Goal: Transaction & Acquisition: Purchase product/service

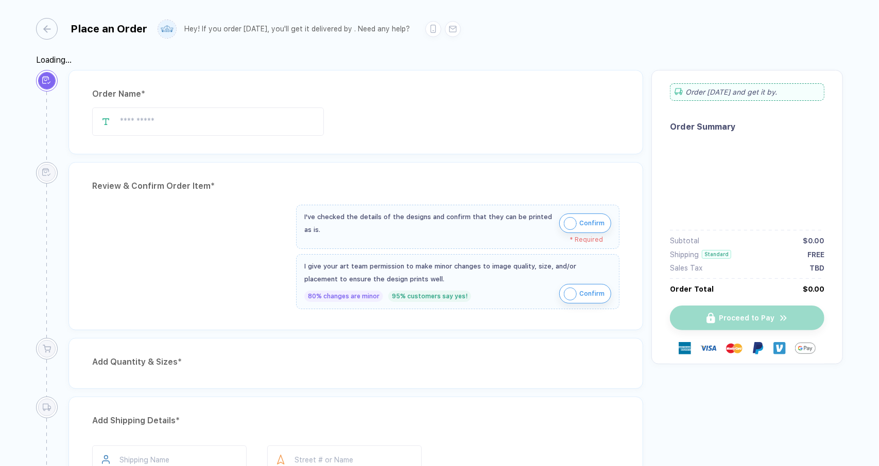
type input "*********"
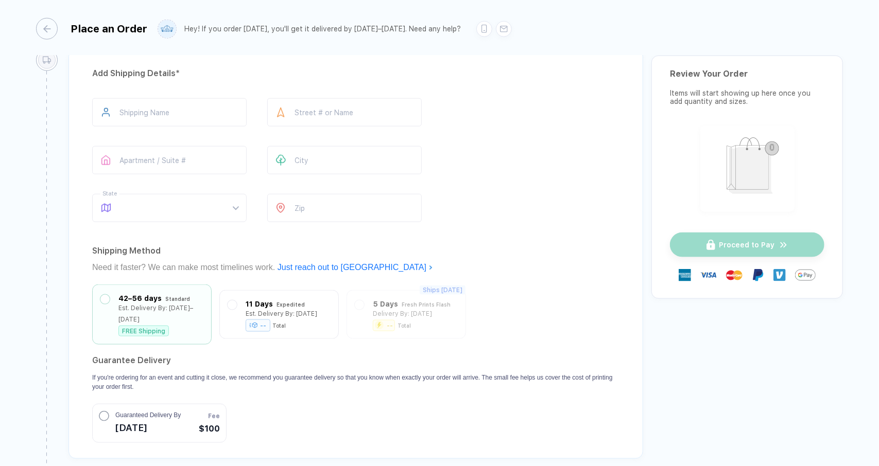
scroll to position [768, 0]
click at [210, 106] on input "text" at bounding box center [169, 111] width 154 height 28
type input "**********"
click at [323, 100] on input "text" at bounding box center [344, 111] width 154 height 28
type input "**********"
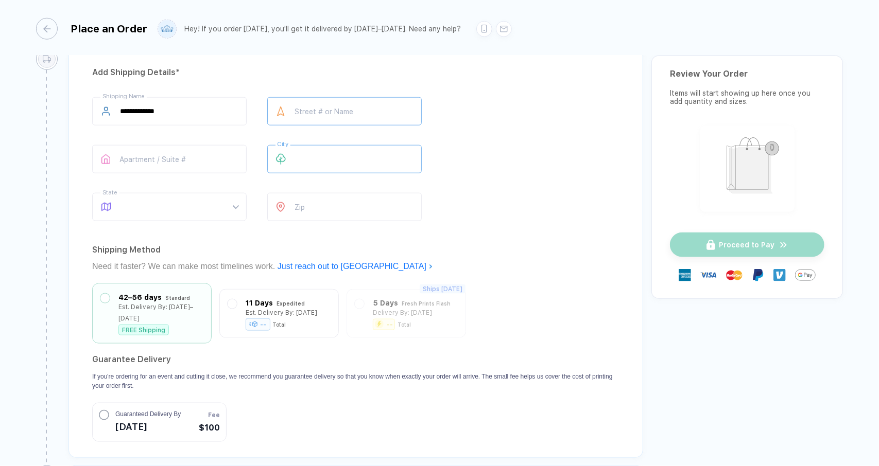
type input "*******"
type input "**********"
type input "*****"
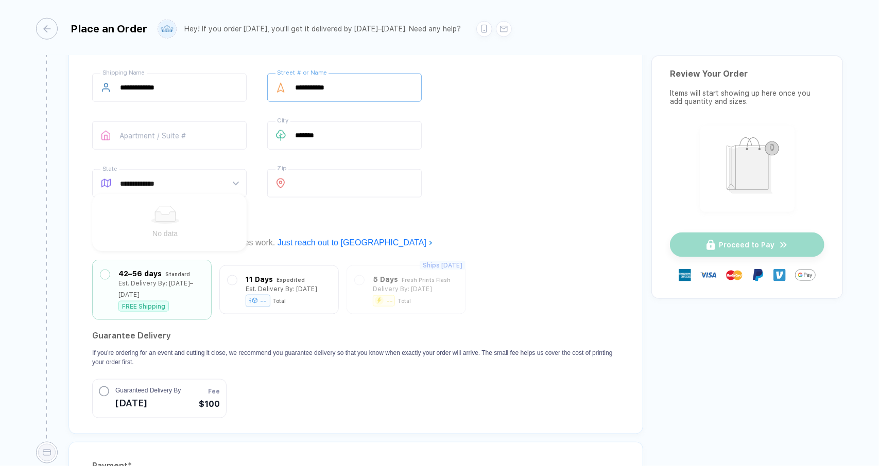
scroll to position [791, 0]
click at [229, 172] on div at bounding box center [169, 184] width 154 height 28
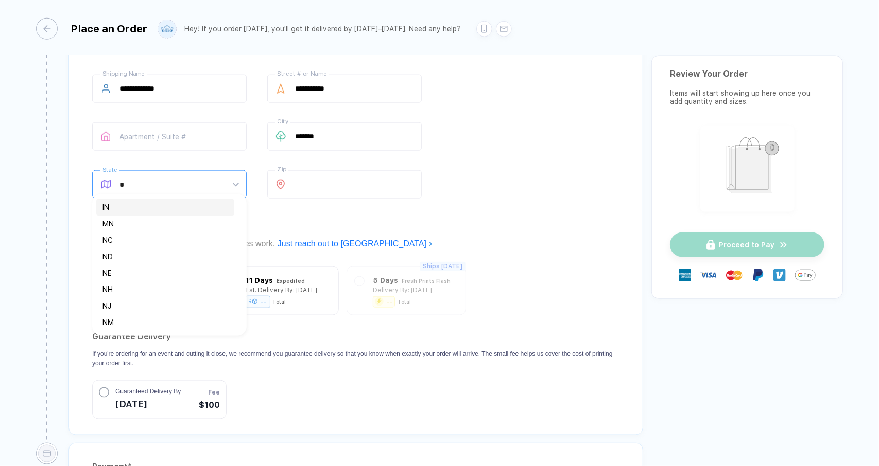
type input "**"
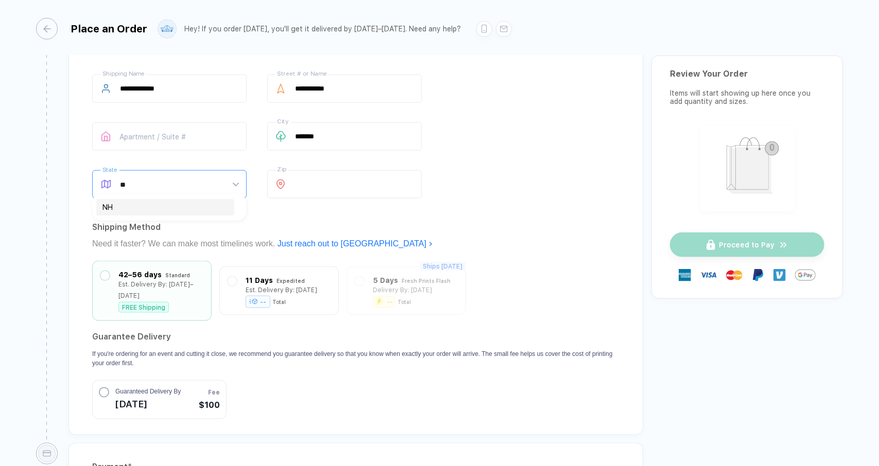
click at [190, 214] on div "NH" at bounding box center [165, 207] width 138 height 16
click at [270, 294] on div "-- Total" at bounding box center [266, 299] width 41 height 11
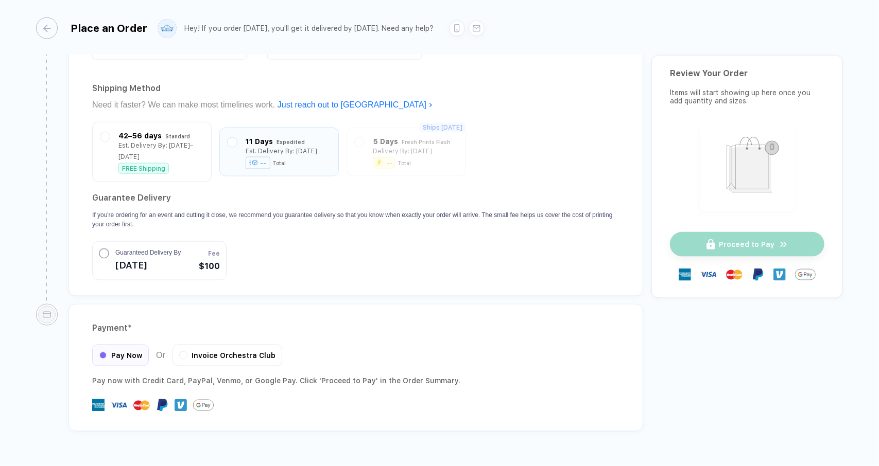
scroll to position [939, 0]
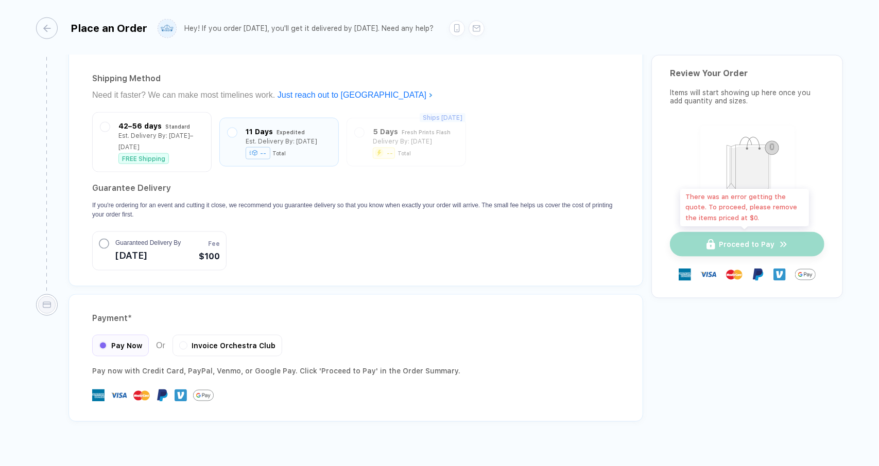
click at [797, 250] on div "Proceed to Pay" at bounding box center [747, 244] width 154 height 25
click at [622, 294] on div "Payment * Pay Now Or Invoice Orchestra Club Pay now with Credit Card, PayPal , …" at bounding box center [355, 358] width 574 height 128
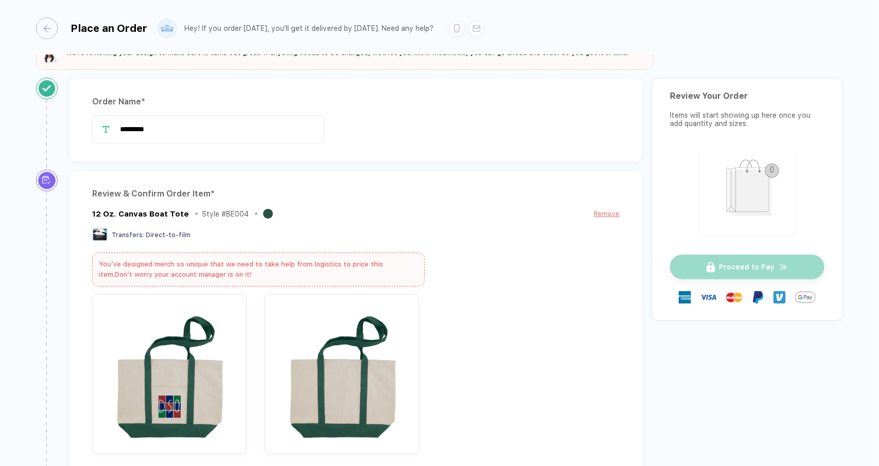
scroll to position [25, 0]
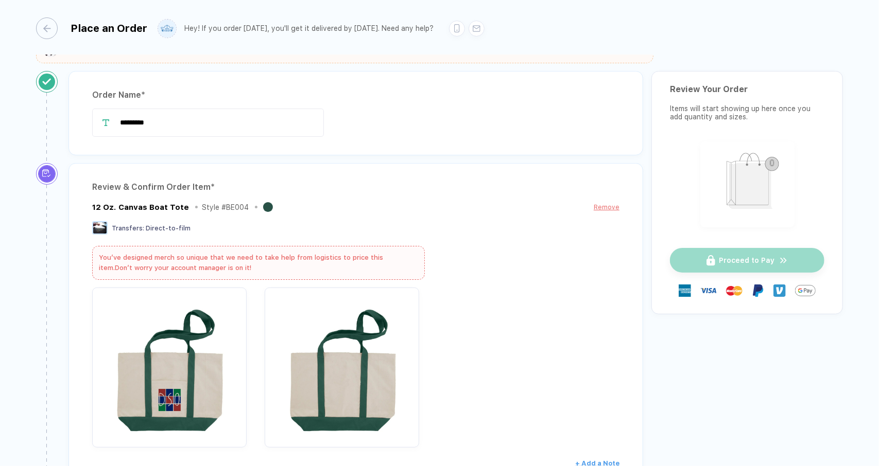
click at [268, 228] on div "Transfers : Direct-to-film" at bounding box center [355, 228] width 527 height 15
click at [278, 228] on div "Transfers : Direct-to-film" at bounding box center [355, 228] width 527 height 15
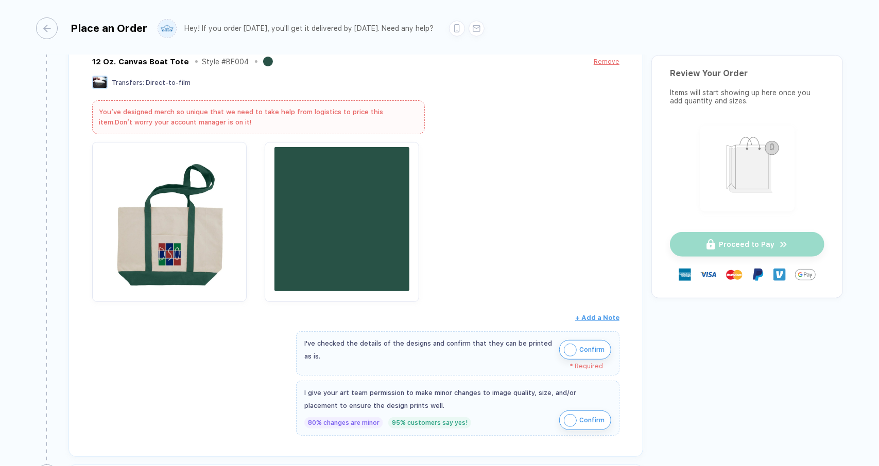
scroll to position [174, 0]
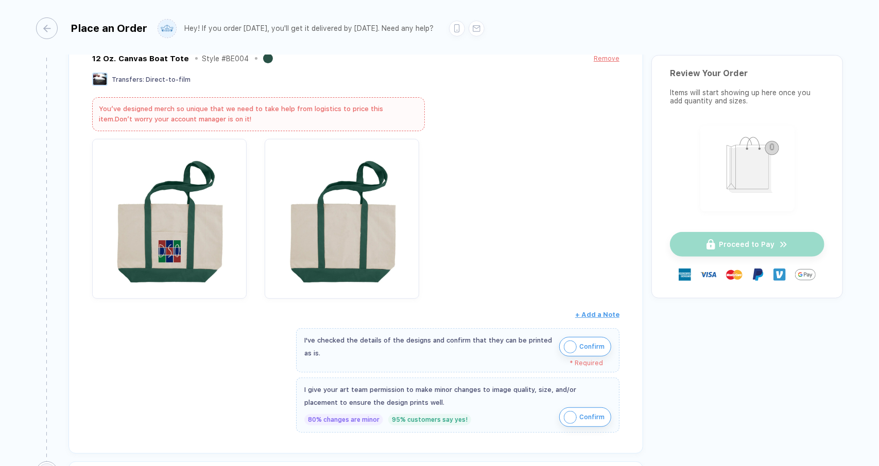
click at [590, 346] on span "Confirm" at bounding box center [591, 347] width 25 height 16
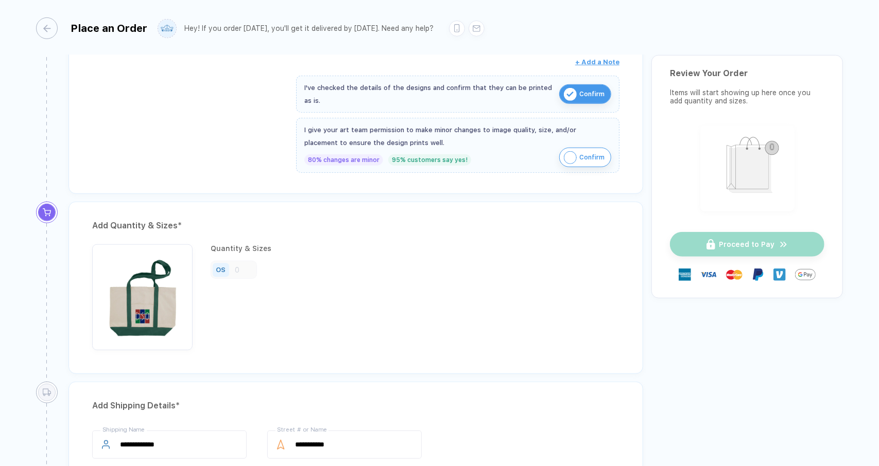
scroll to position [415, 0]
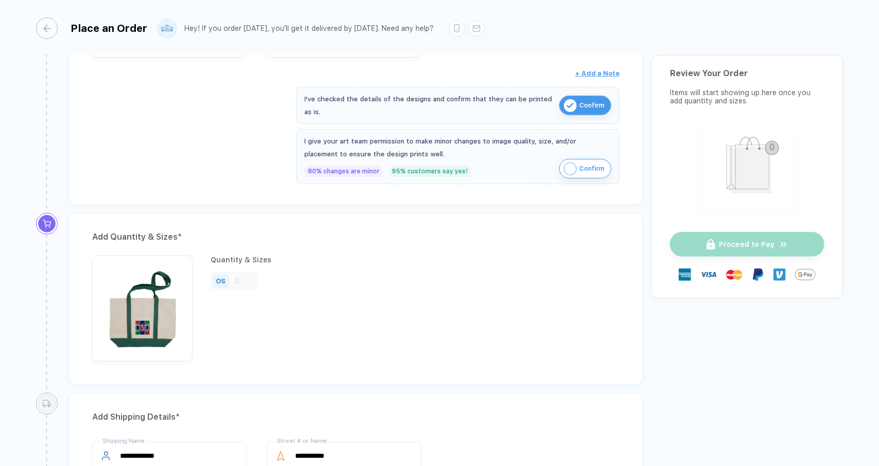
click at [129, 229] on div "Add Quantity & Sizes *" at bounding box center [355, 237] width 527 height 16
click at [216, 277] on div "OS" at bounding box center [221, 281] width 10 height 8
click at [245, 280] on div "OS" at bounding box center [234, 281] width 46 height 18
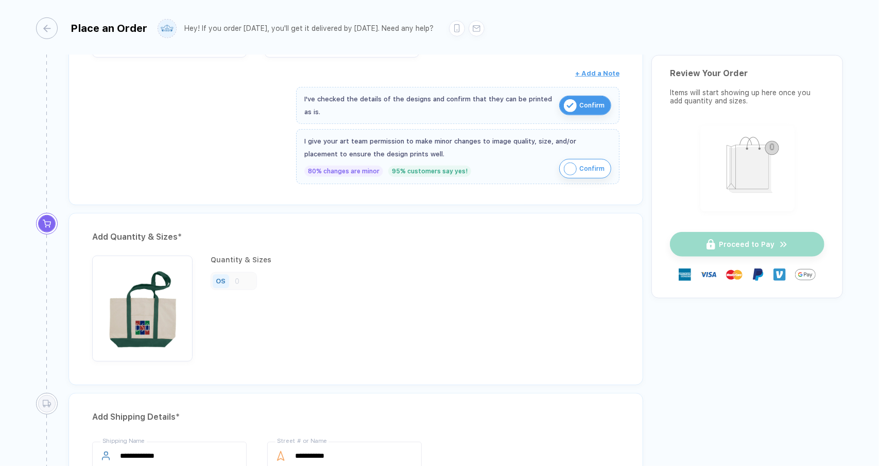
click at [245, 280] on div "OS" at bounding box center [234, 281] width 46 height 18
click at [137, 318] on img "button" at bounding box center [142, 306] width 90 height 90
click at [146, 321] on img "button" at bounding box center [142, 306] width 90 height 90
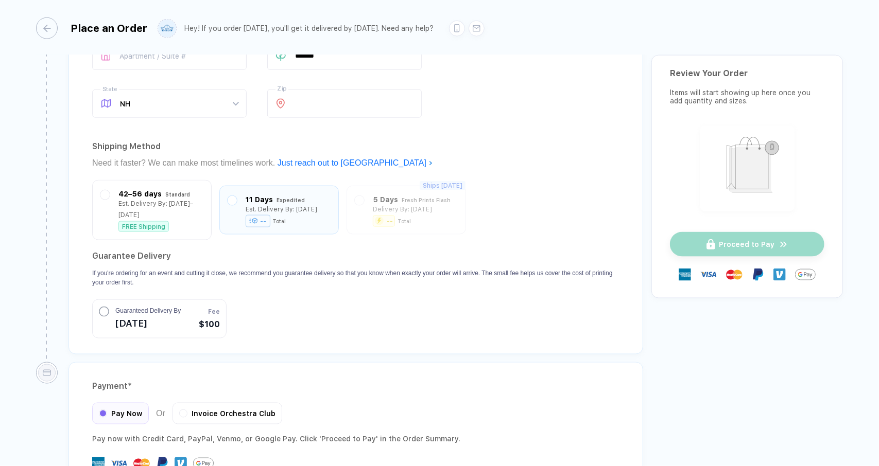
scroll to position [932, 0]
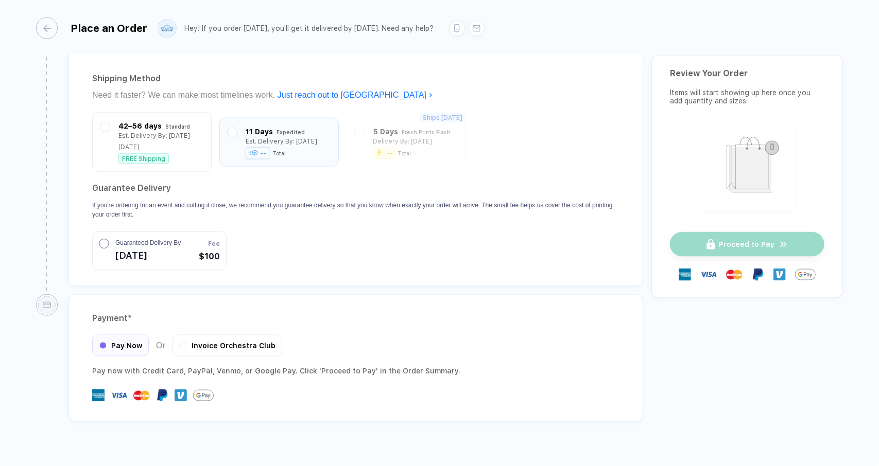
click at [761, 239] on div "Proceed to Pay" at bounding box center [747, 244] width 154 height 25
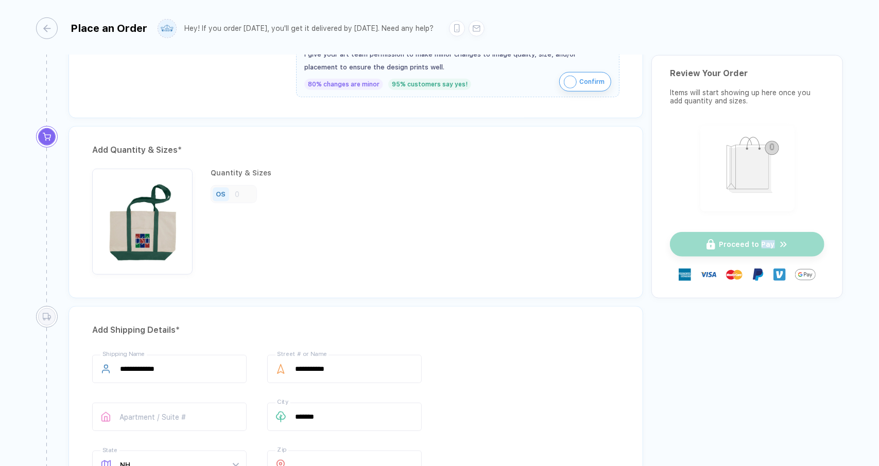
scroll to position [501, 0]
click at [51, 315] on div at bounding box center [47, 318] width 18 height 18
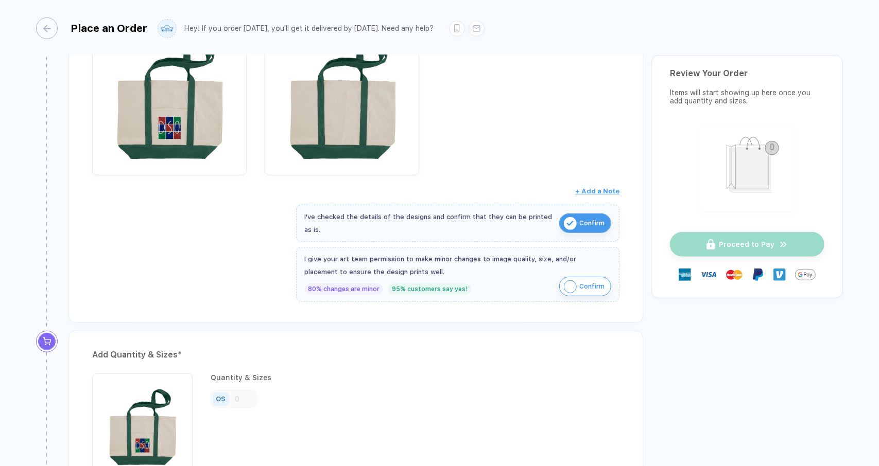
scroll to position [298, 0]
click at [579, 278] on span "Confirm" at bounding box center [591, 286] width 25 height 16
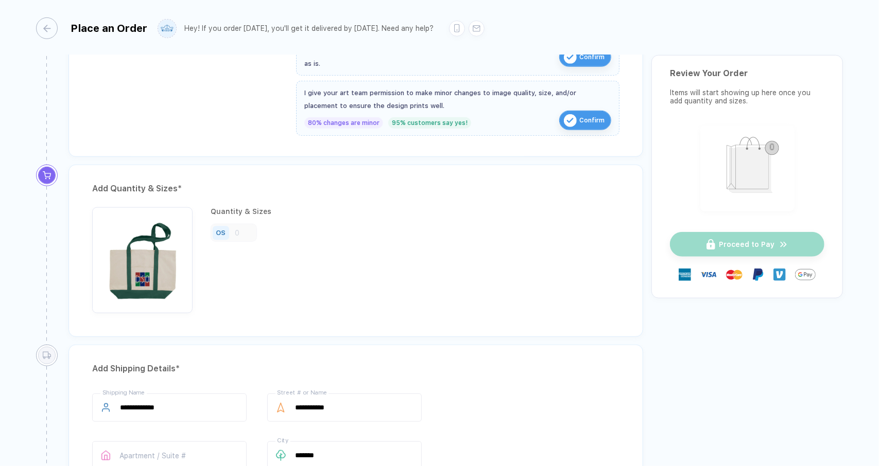
scroll to position [465, 0]
click at [130, 226] on img "button" at bounding box center [142, 256] width 90 height 90
click at [176, 179] on div "Add Quantity & Sizes *" at bounding box center [355, 187] width 527 height 16
click at [184, 183] on div "Add Quantity & Sizes *" at bounding box center [355, 187] width 527 height 16
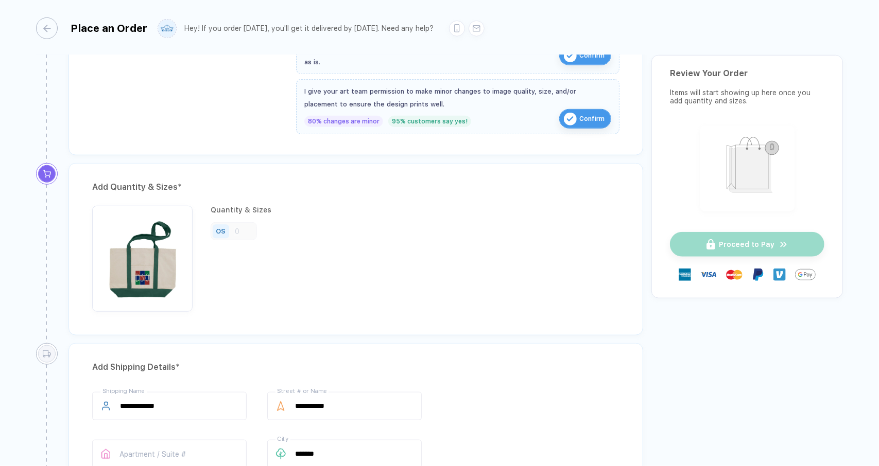
click at [234, 228] on div "OS" at bounding box center [234, 231] width 46 height 18
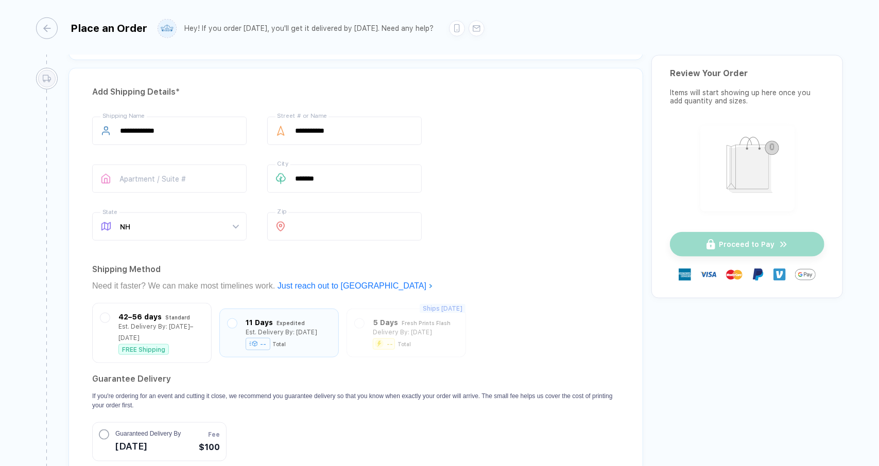
scroll to position [932, 0]
